Goal: Information Seeking & Learning: Learn about a topic

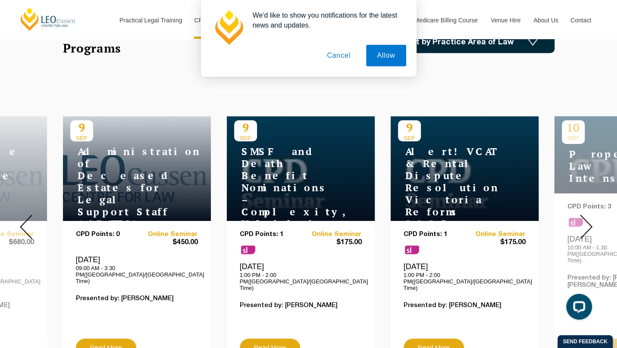
scroll to position [302, 0]
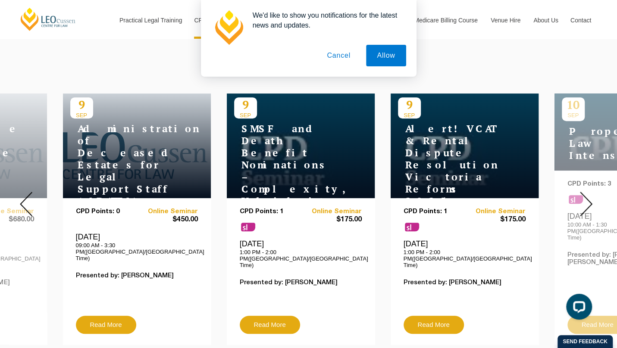
click at [589, 199] on img at bounding box center [586, 204] width 13 height 25
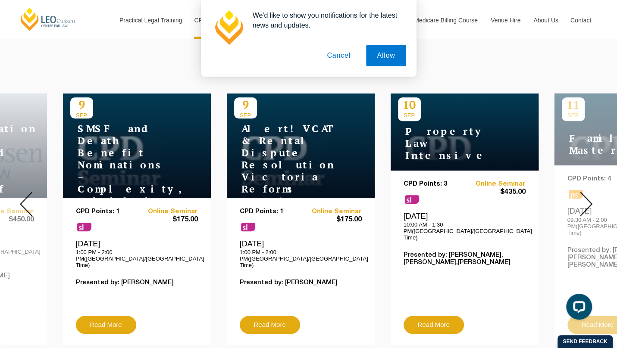
click at [588, 197] on img at bounding box center [586, 204] width 13 height 25
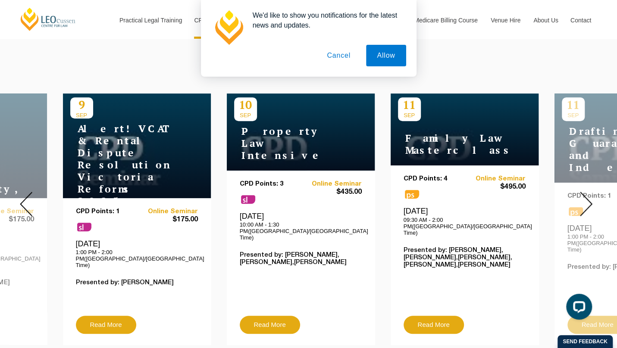
click at [588, 197] on img at bounding box center [586, 204] width 13 height 25
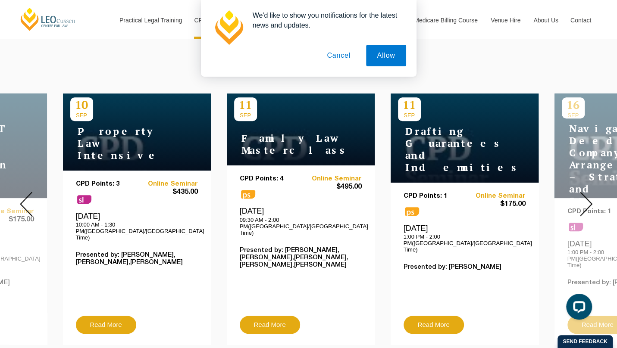
click at [588, 197] on img at bounding box center [586, 204] width 13 height 25
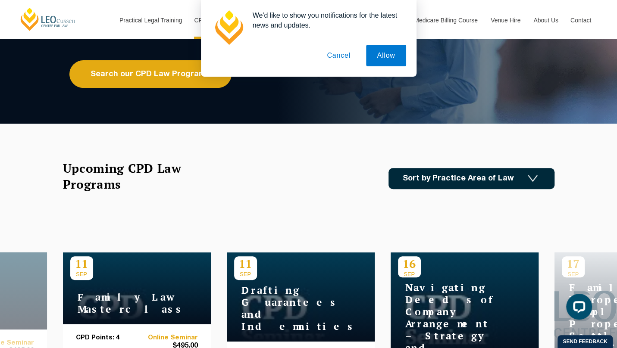
scroll to position [129, 0]
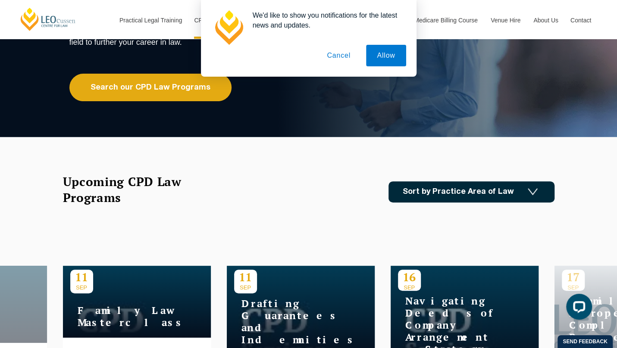
click at [496, 189] on link "Sort by Practice Area of Law" at bounding box center [471, 191] width 166 height 21
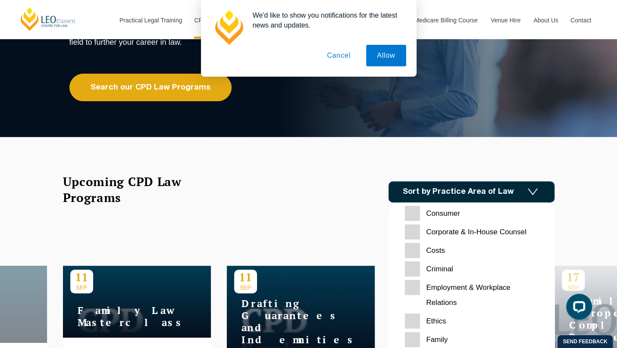
scroll to position [0, 0]
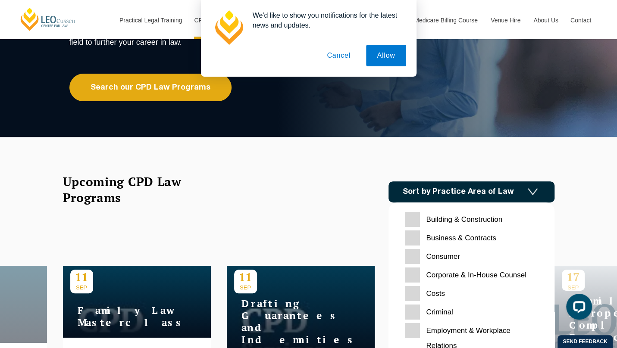
click at [495, 235] on Contracts "Business & Contracts" at bounding box center [471, 238] width 133 height 15
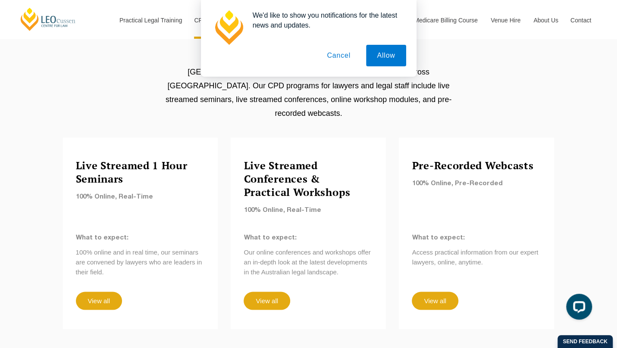
scroll to position [690, 0]
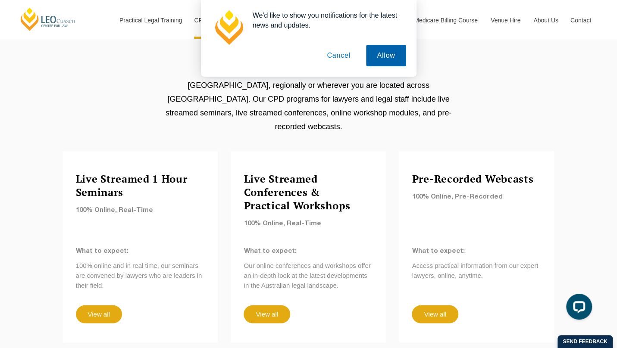
click at [387, 54] on button "Allow" at bounding box center [386, 56] width 40 height 22
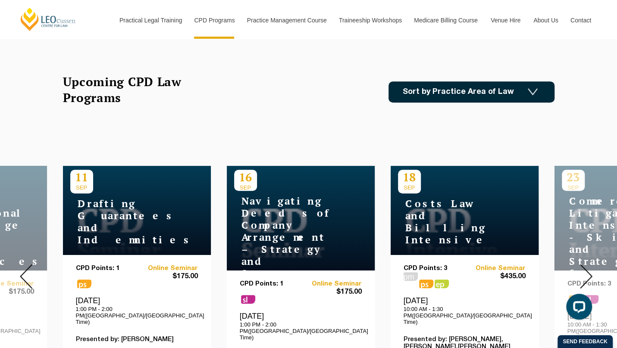
scroll to position [216, 0]
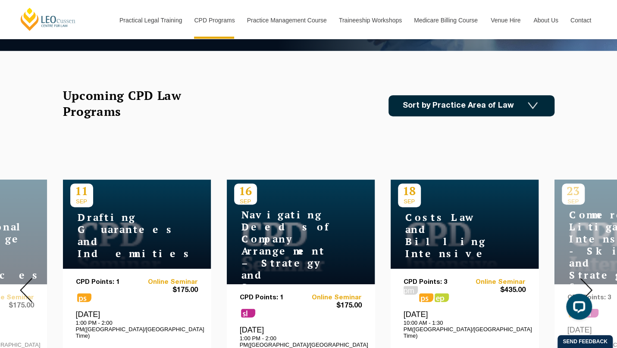
click at [437, 105] on link "Sort by Practice Area of Law" at bounding box center [471, 105] width 166 height 21
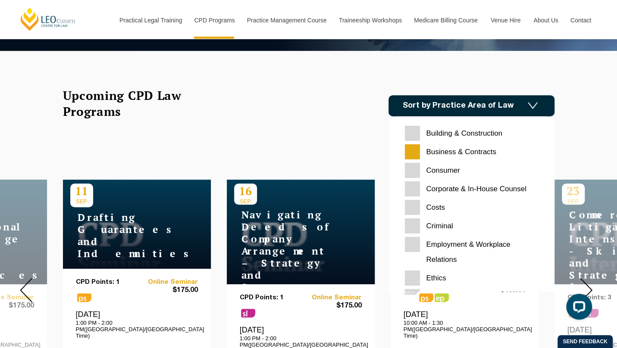
click at [314, 119] on div "Upcoming CPD Law Programs Sort by Practice Area of Law Building & Construction …" at bounding box center [308, 106] width 491 height 36
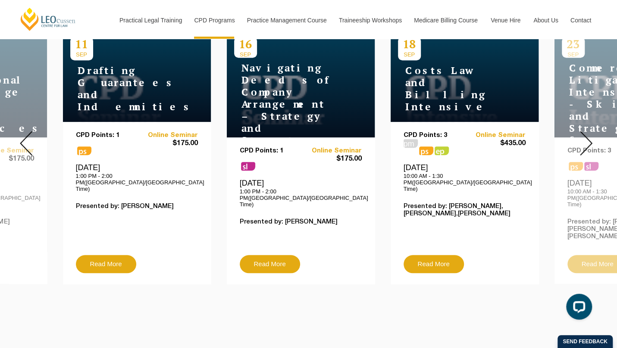
scroll to position [345, 0]
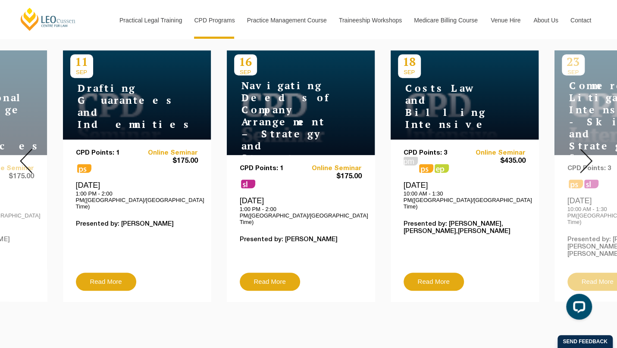
click at [586, 150] on img at bounding box center [586, 161] width 13 height 25
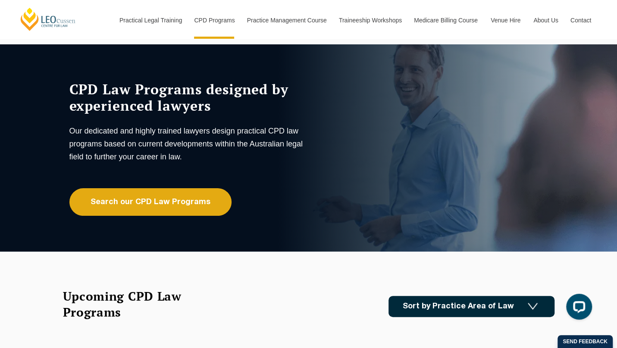
scroll to position [0, 0]
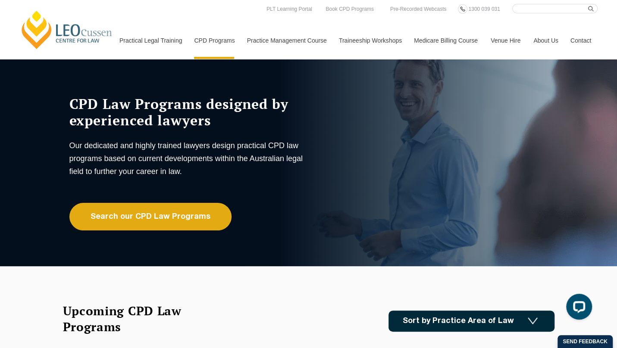
click at [537, 7] on input "Search here" at bounding box center [554, 8] width 85 height 9
paste input "Franchising"
type input "Franchising"
click at [588, 10] on icon "submit" at bounding box center [591, 9] width 6 height 6
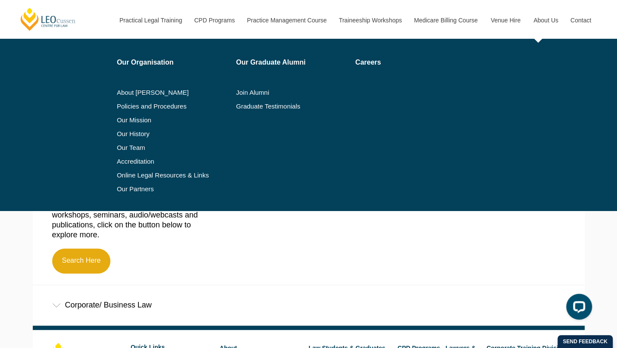
scroll to position [216, 0]
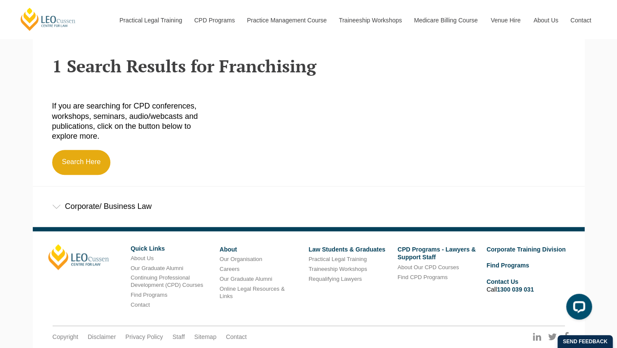
click at [98, 205] on div "Corporate/ Business Law" at bounding box center [309, 207] width 552 height 40
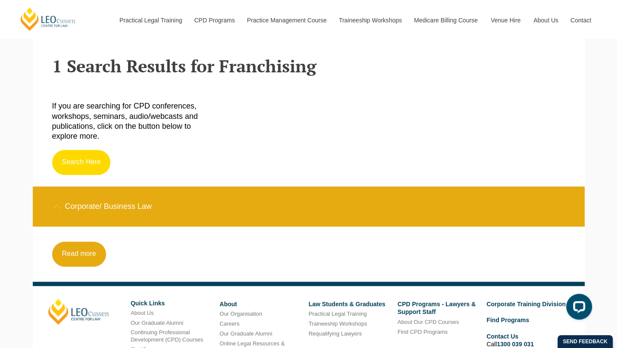
click at [93, 162] on link "Search Here" at bounding box center [81, 162] width 59 height 25
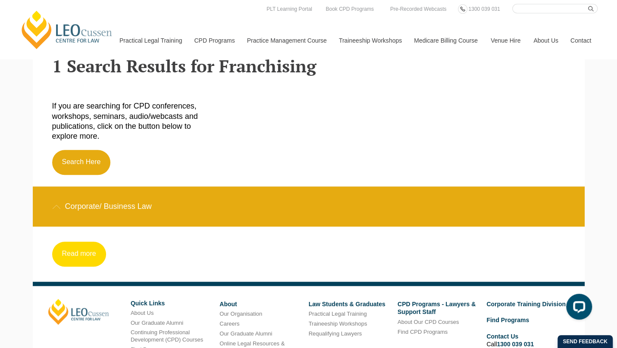
click at [93, 257] on link "Read more" at bounding box center [79, 254] width 54 height 25
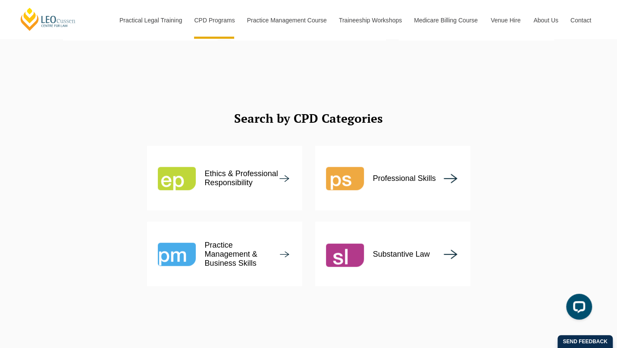
scroll to position [1078, 0]
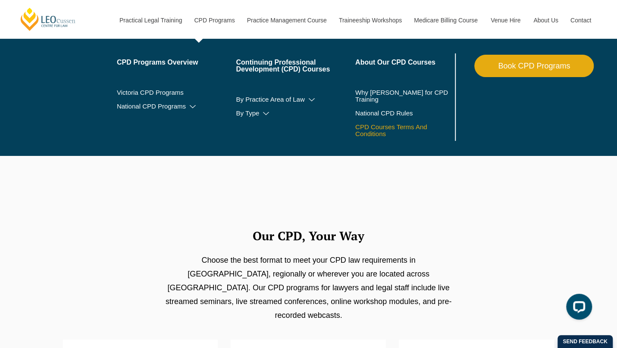
scroll to position [603, 0]
